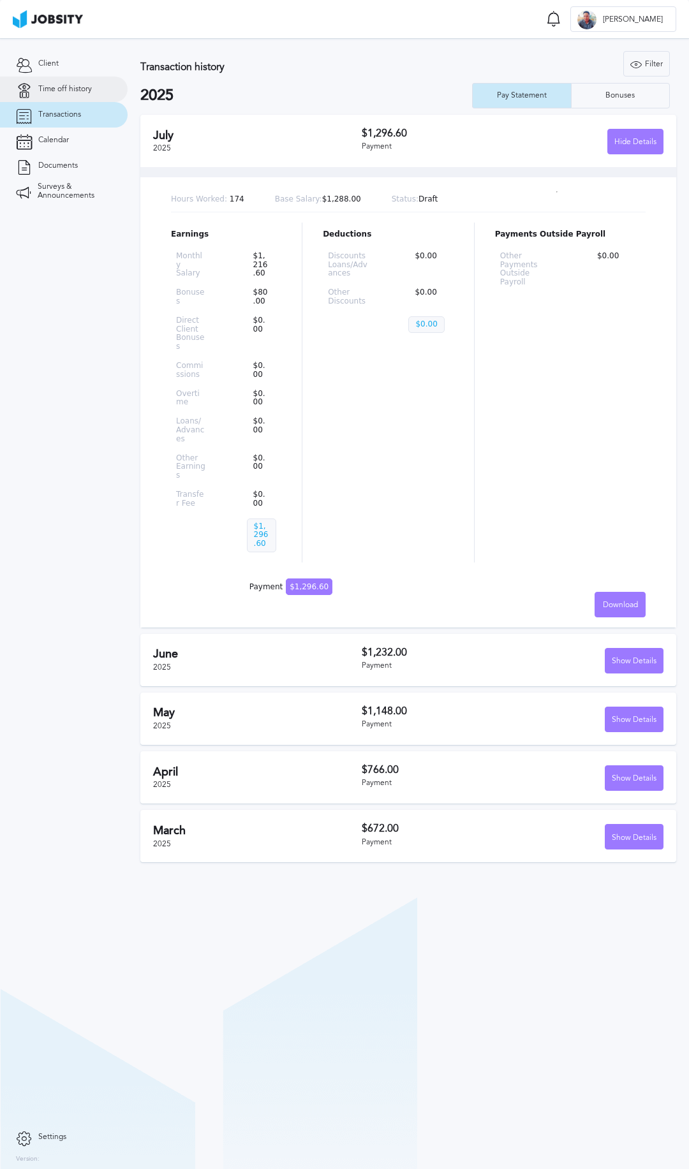
click at [53, 90] on span "Time off history" at bounding box center [65, 89] width 54 height 9
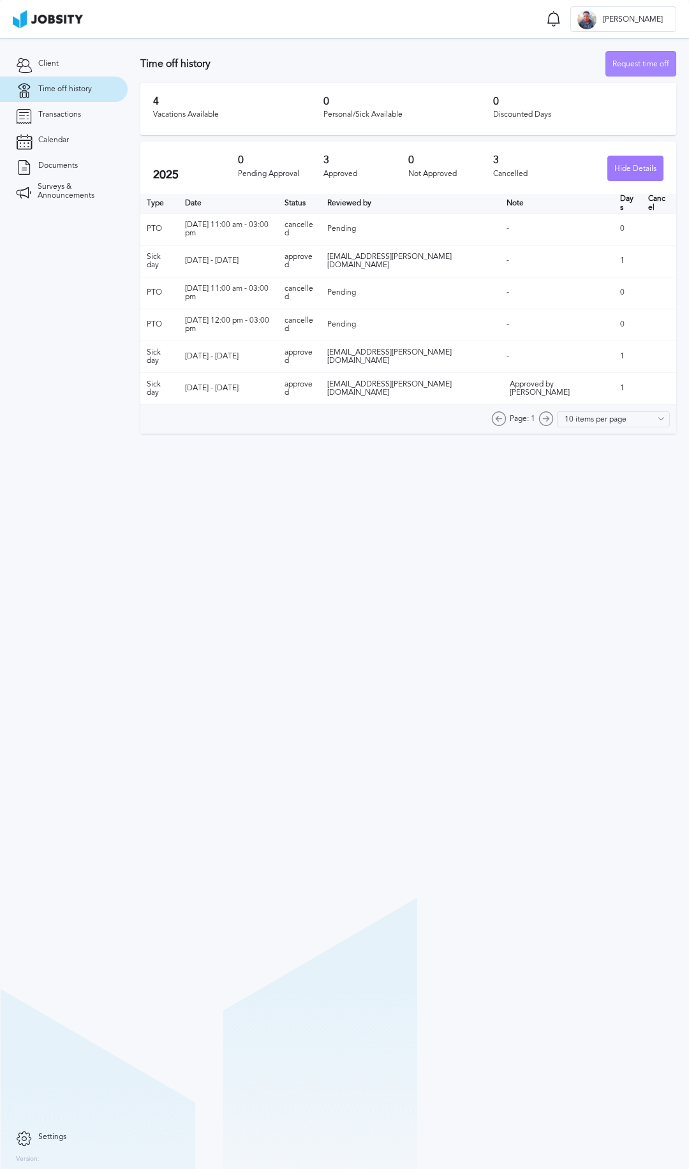
click at [646, 67] on div "Request time off" at bounding box center [641, 65] width 70 height 26
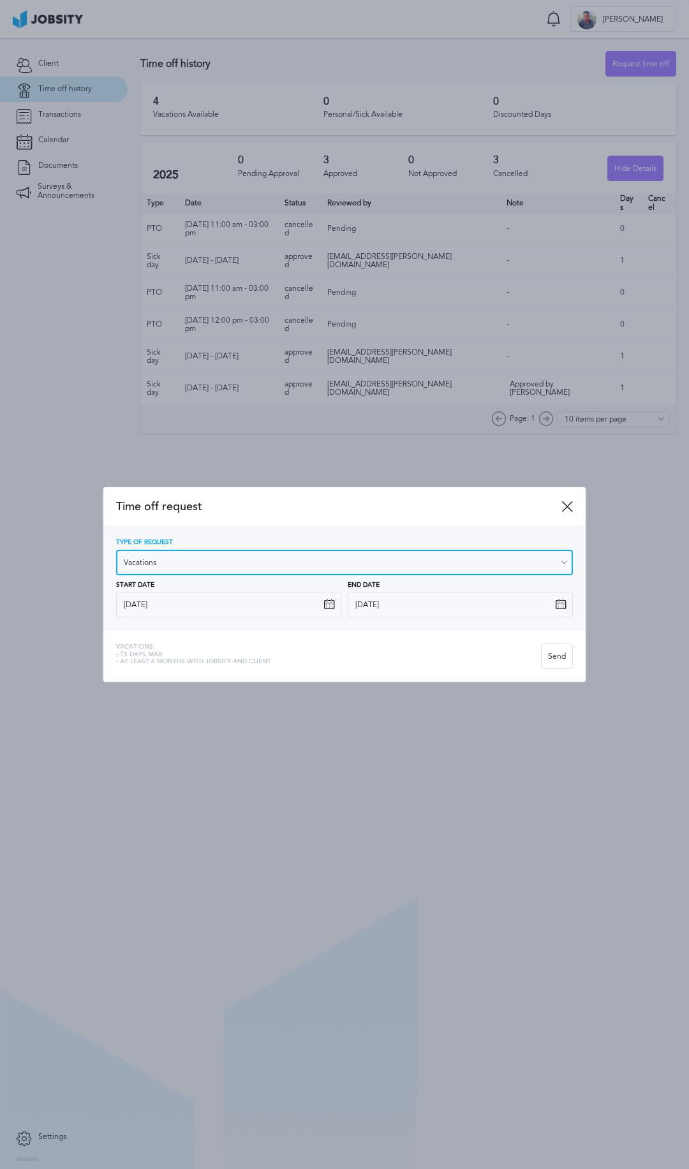
click at [170, 561] on input "Vacations" at bounding box center [344, 563] width 457 height 26
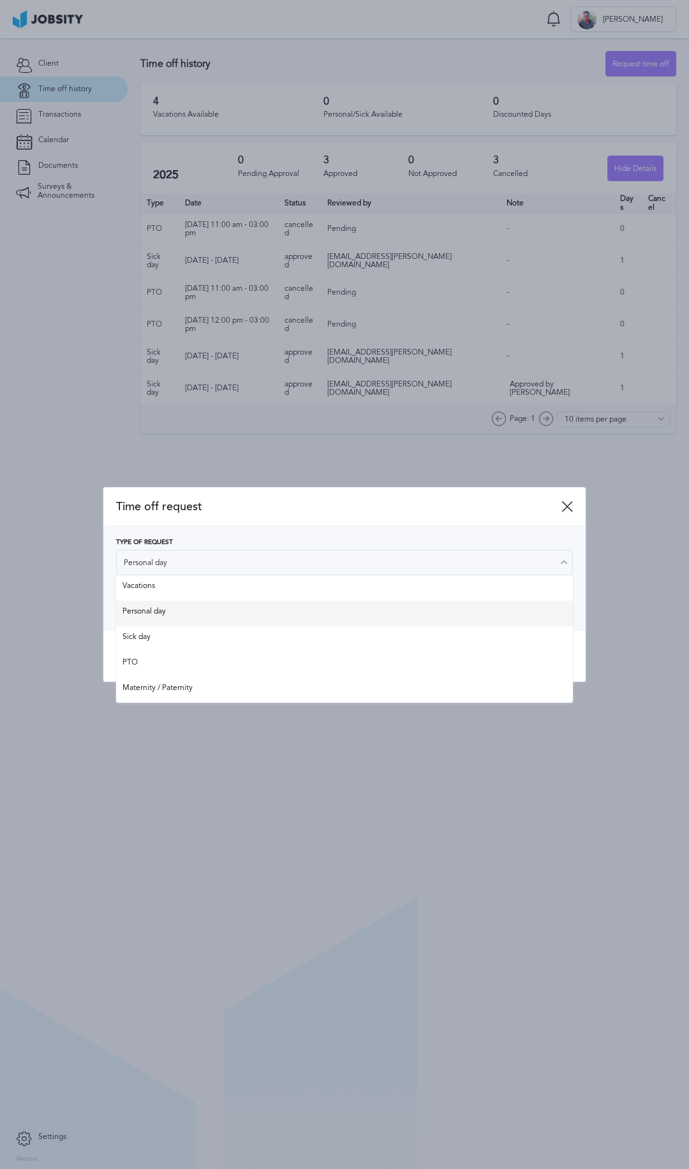
click at [168, 612] on div "Type of Request Personal day Vacations Personal day Sick day PTO Maternity / Pa…" at bounding box center [344, 578] width 457 height 78
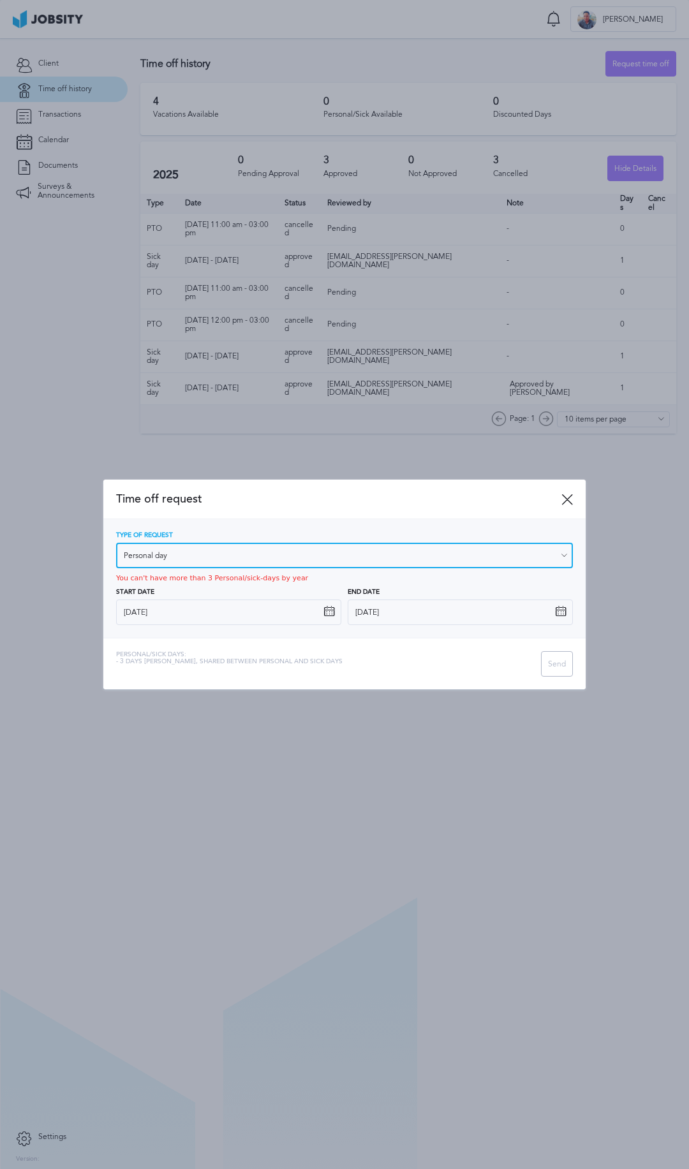
drag, startPoint x: 193, startPoint y: 549, endPoint x: 188, endPoint y: 579, distance: 29.8
click at [192, 552] on input "Personal day" at bounding box center [344, 556] width 457 height 26
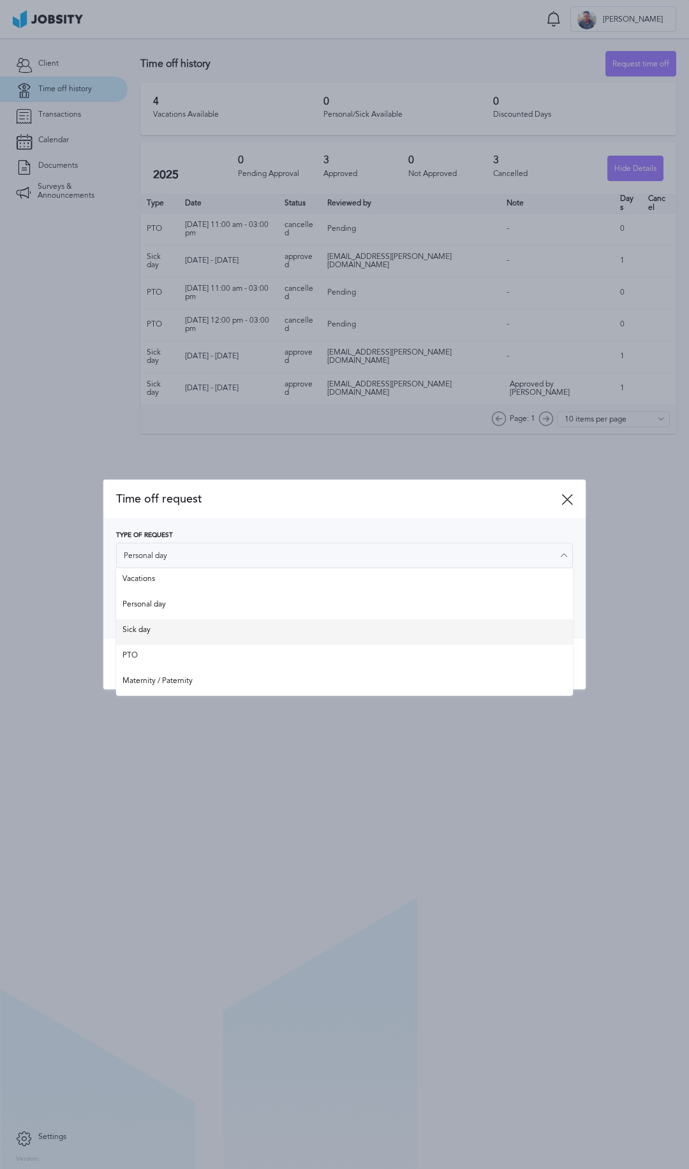
type input "Sick day"
click at [160, 626] on div "Type of Request Sick day Vacations Personal day Sick day PTO Maternity / Patern…" at bounding box center [344, 578] width 482 height 119
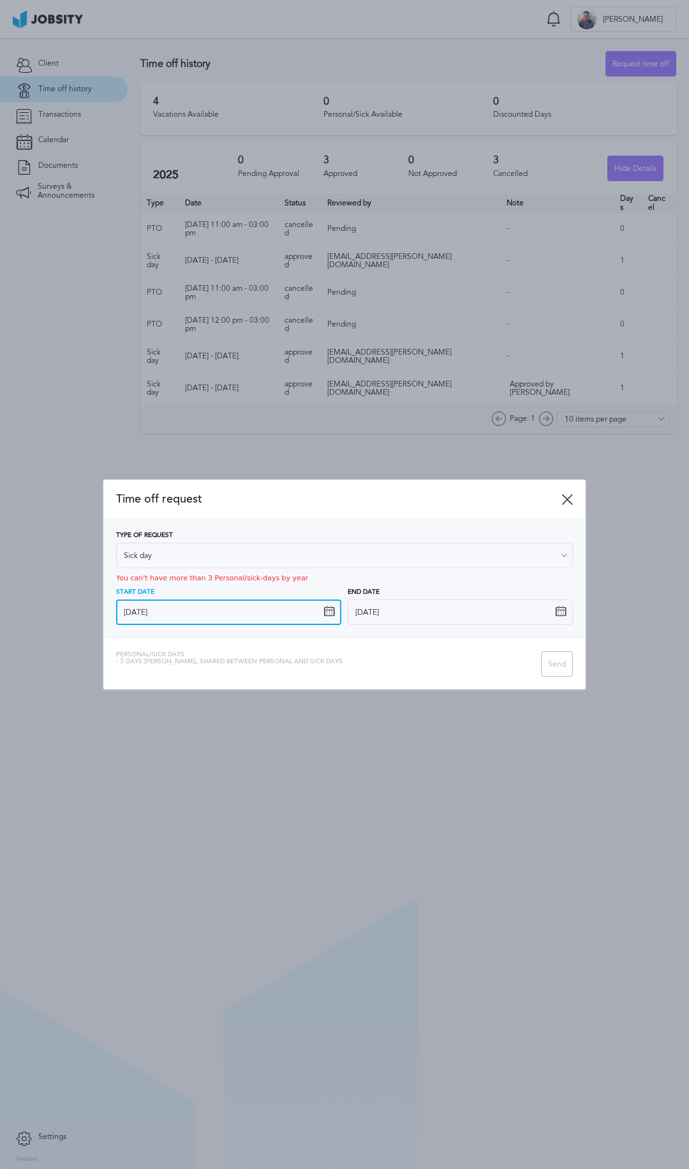
click at [185, 617] on input "[DATE]" at bounding box center [228, 613] width 225 height 26
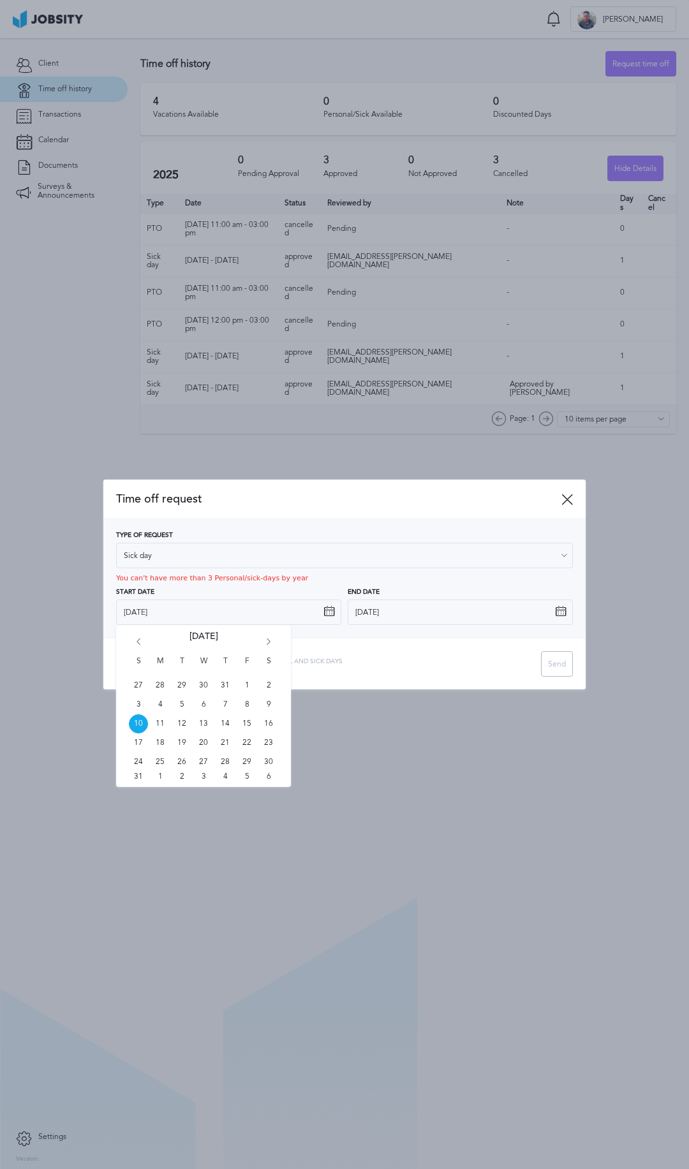
drag, startPoint x: 140, startPoint y: 723, endPoint x: 147, endPoint y: 723, distance: 6.4
click at [142, 723] on span "10" at bounding box center [138, 724] width 19 height 19
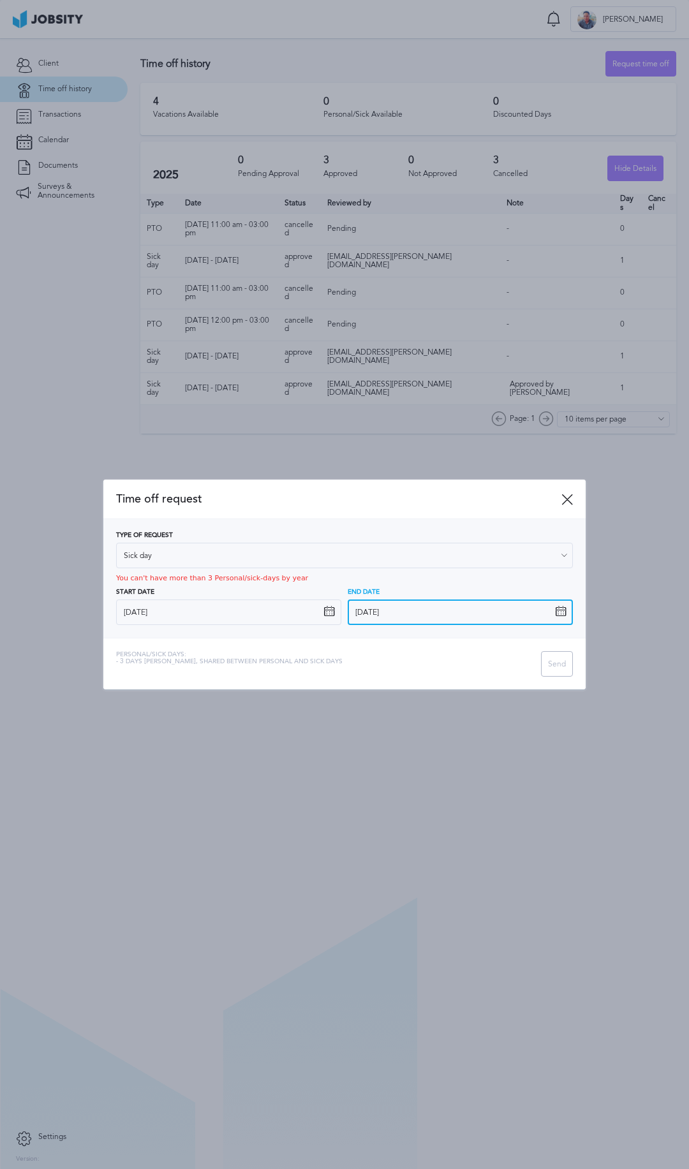
click at [373, 615] on input "[DATE]" at bounding box center [460, 613] width 225 height 26
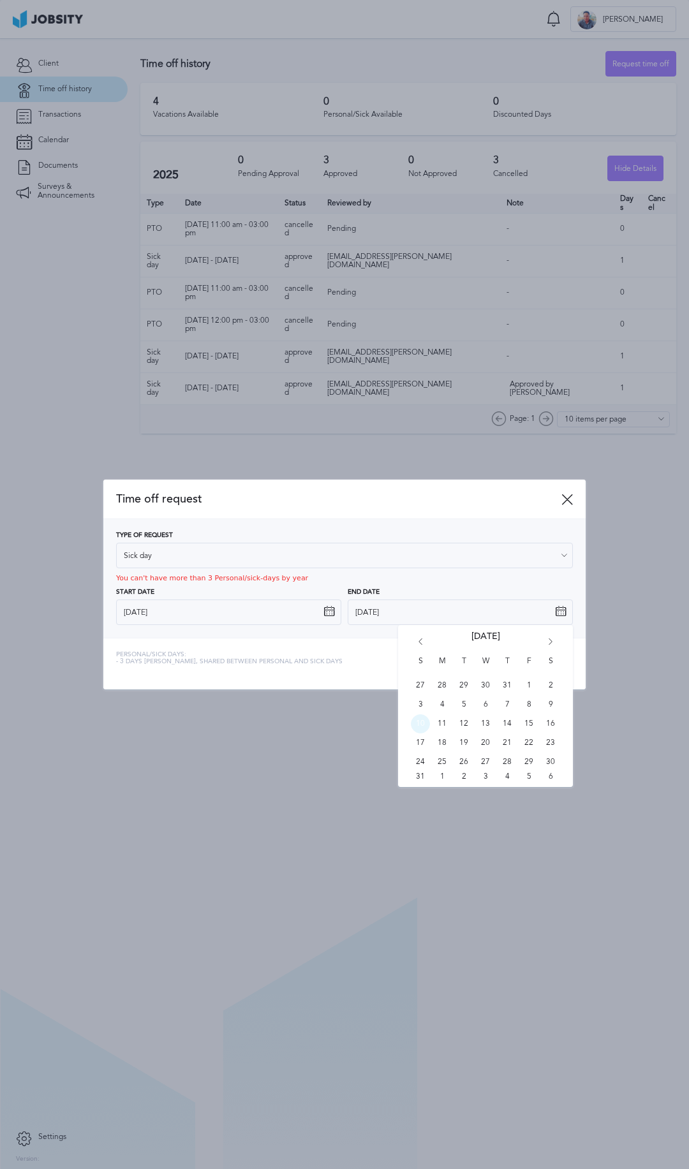
click at [419, 721] on span "10" at bounding box center [420, 724] width 19 height 19
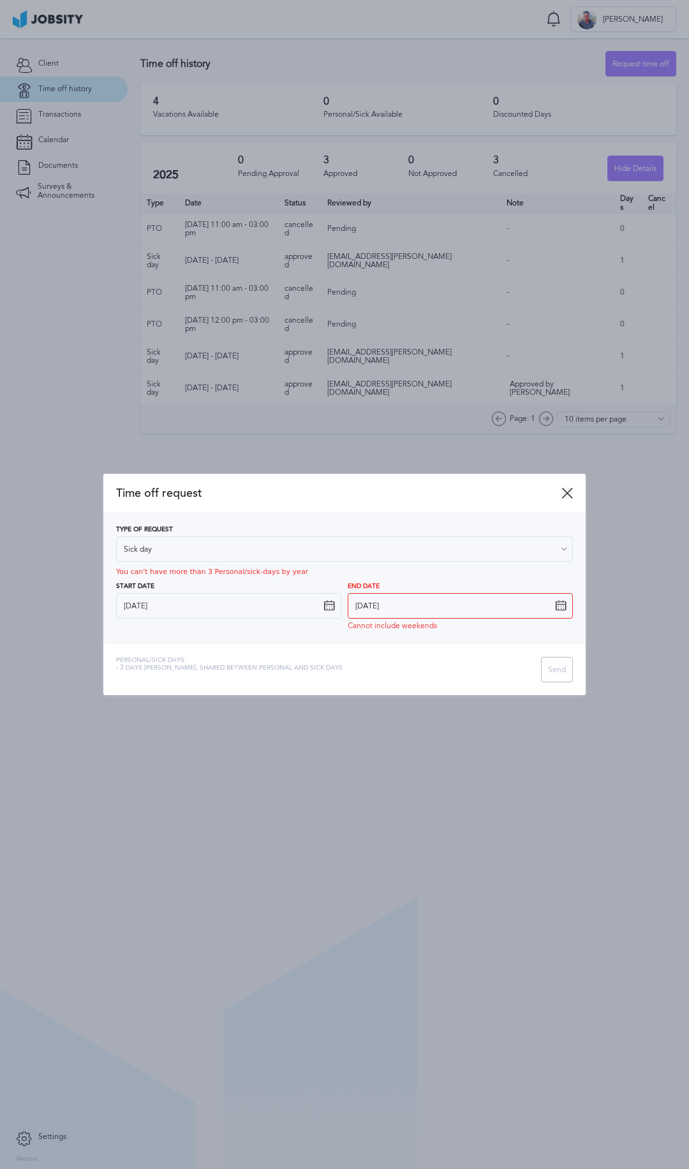
click at [572, 496] on icon at bounding box center [566, 492] width 11 height 11
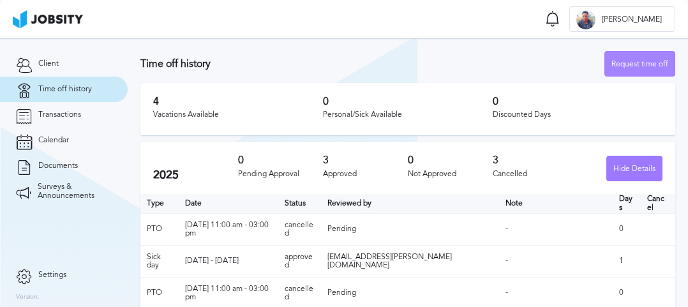
click at [612, 59] on div "Request time off" at bounding box center [640, 65] width 70 height 26
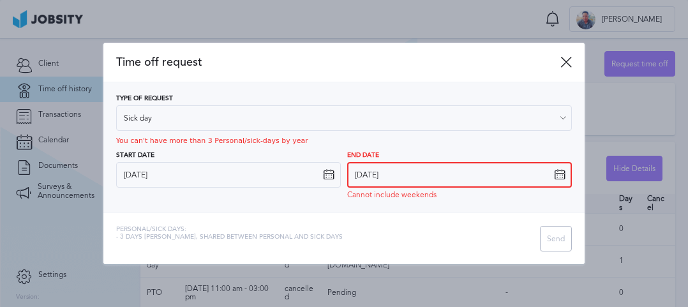
click at [462, 176] on input "[DATE]" at bounding box center [459, 175] width 225 height 26
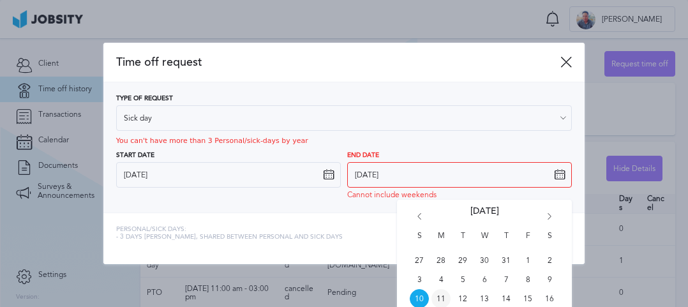
click at [440, 300] on span "11" at bounding box center [440, 298] width 19 height 19
type input "[DATE]"
